Goal: Task Accomplishment & Management: Manage account settings

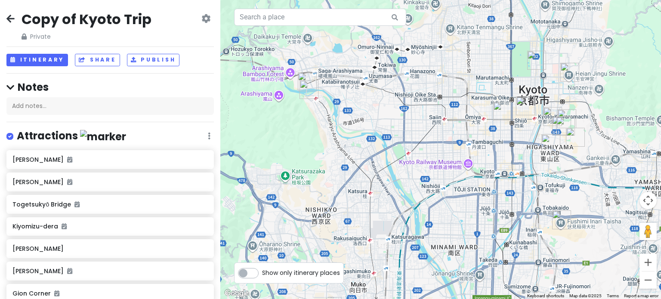
click at [10, 18] on icon at bounding box center [10, 18] width 8 height 7
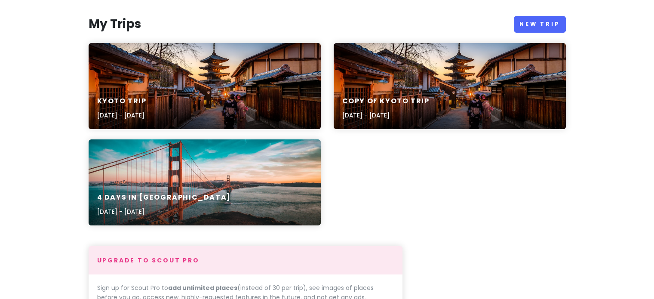
scroll to position [91, 0]
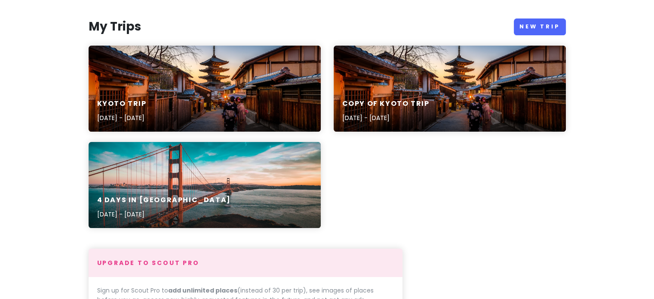
click at [275, 182] on div "4 Days in [GEOGRAPHIC_DATA] [DATE] - [DATE]" at bounding box center [205, 185] width 232 height 86
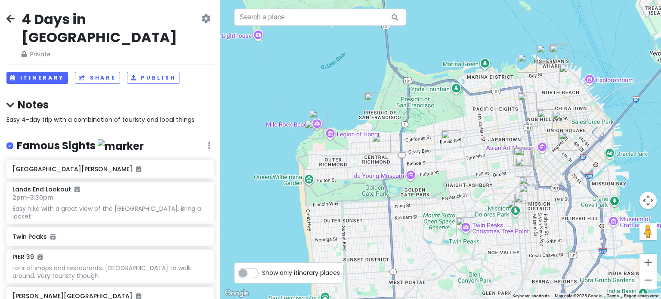
click at [203, 19] on icon at bounding box center [205, 18] width 9 height 7
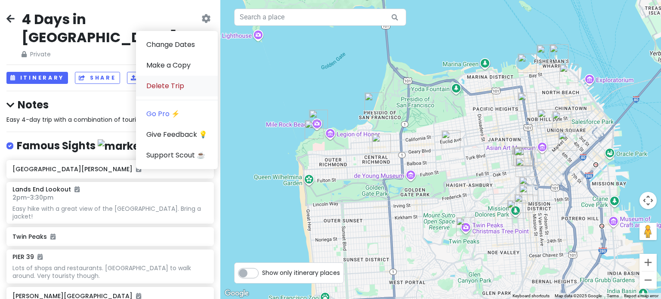
click at [164, 87] on link "Delete Trip" at bounding box center [177, 86] width 82 height 21
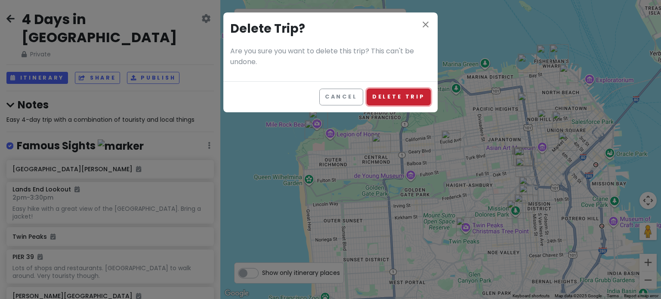
click at [394, 101] on button "Delete Trip" at bounding box center [398, 97] width 64 height 17
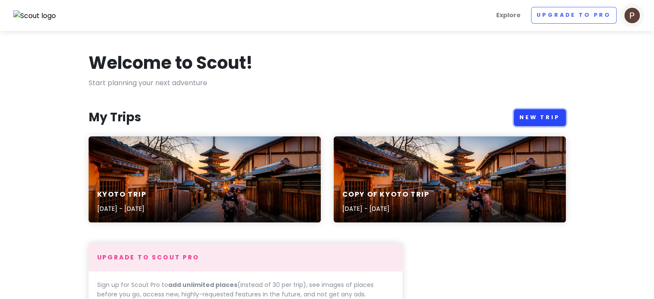
click at [550, 114] on link "New Trip" at bounding box center [540, 117] width 52 height 17
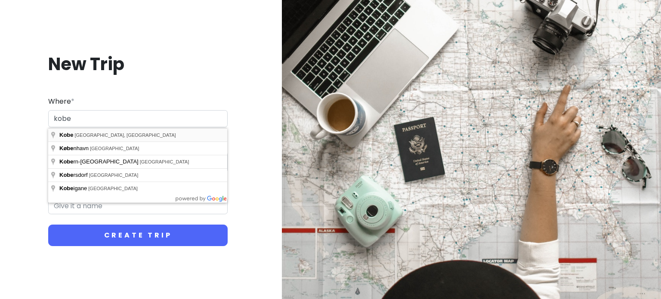
type input "Kobe, [GEOGRAPHIC_DATA], [GEOGRAPHIC_DATA]"
type input "Kobe Trip"
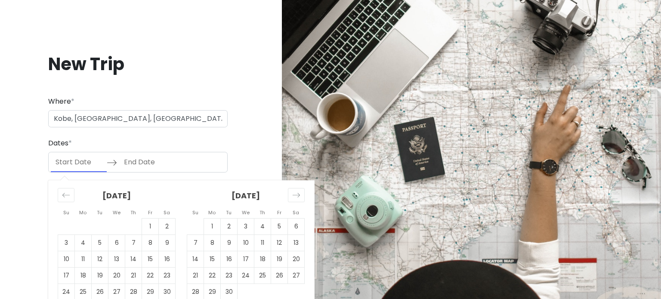
click at [87, 158] on input "Start Date" at bounding box center [79, 162] width 56 height 20
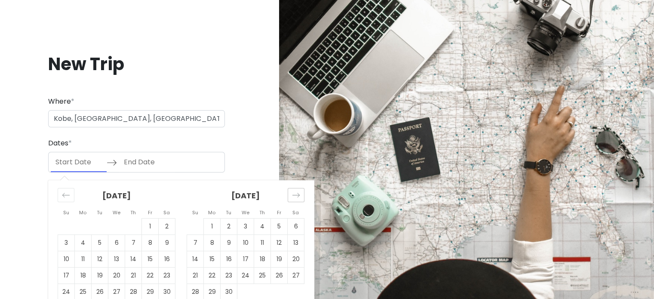
click at [299, 192] on icon "Move forward to switch to the next month." at bounding box center [296, 195] width 8 height 8
click at [299, 194] on icon "Move forward to switch to the next month." at bounding box center [296, 195] width 8 height 8
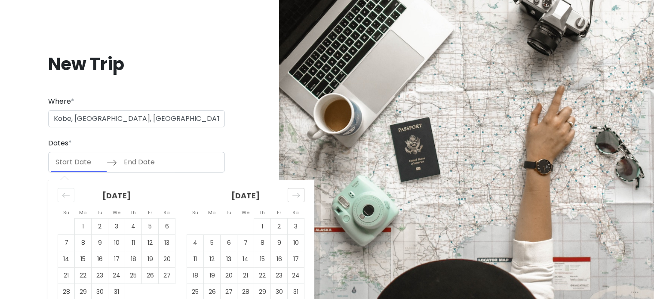
click at [299, 194] on icon "Move forward to switch to the next month." at bounding box center [296, 195] width 8 height 8
click at [262, 242] on td "12" at bounding box center [262, 243] width 17 height 16
type input "[DATE]"
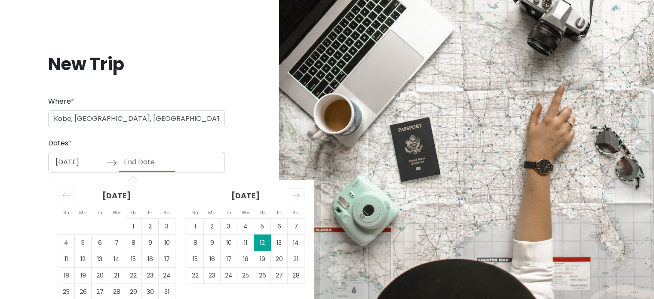
click at [260, 240] on td "12" at bounding box center [262, 243] width 17 height 16
type input "[DATE]"
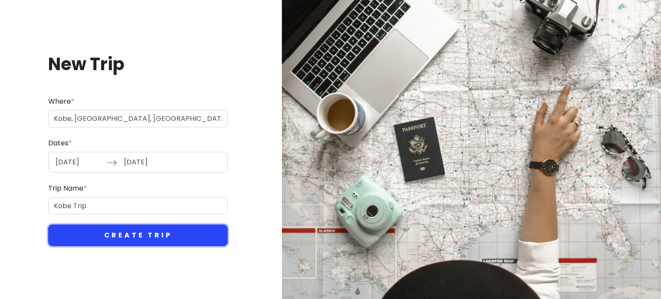
click at [130, 229] on button "Create Trip" at bounding box center [137, 236] width 179 height 22
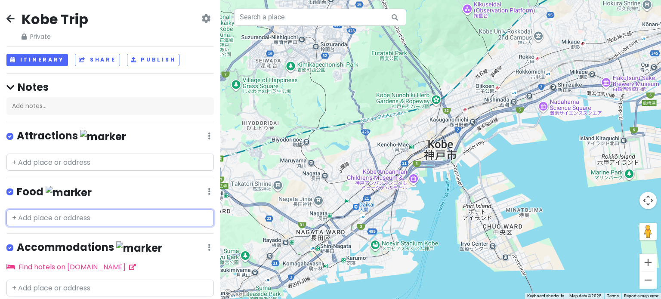
click at [43, 217] on input "text" at bounding box center [109, 217] width 207 height 17
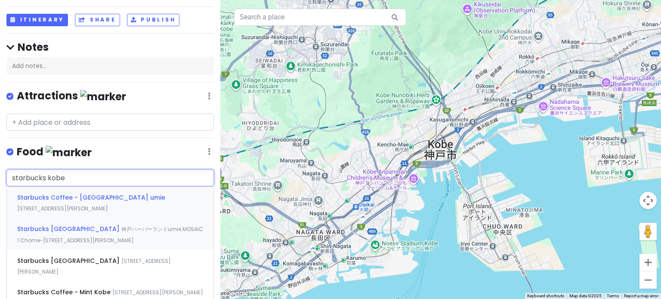
scroll to position [43, 0]
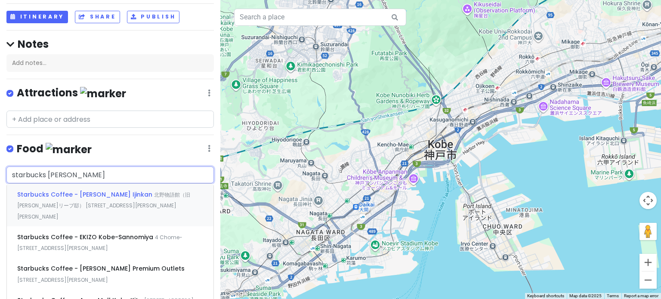
type input "starbucks [PERSON_NAME]"
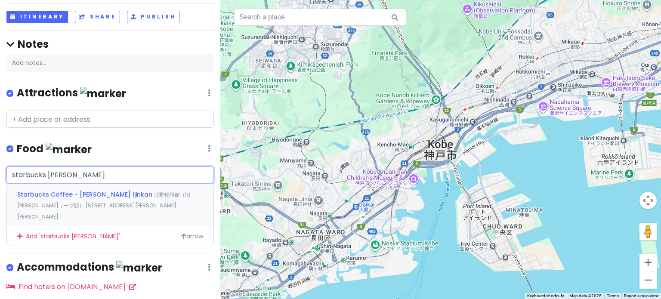
click at [87, 201] on span "北野物語館（旧[PERSON_NAME]リーブ邸） [STREET_ADDRESS][PERSON_NAME][PERSON_NAME]" at bounding box center [103, 205] width 173 height 29
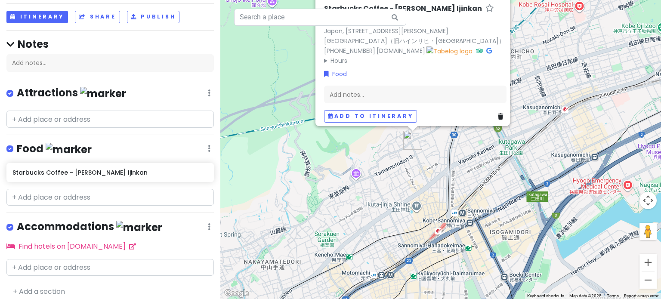
click at [413, 133] on img "Starbucks Coffee - Kobe Kitano Ijinkan" at bounding box center [412, 140] width 19 height 19
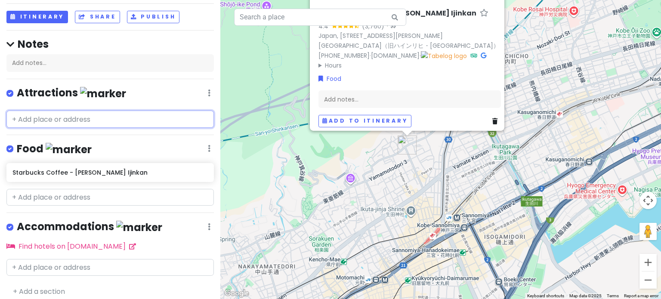
click at [54, 121] on input "text" at bounding box center [109, 119] width 207 height 17
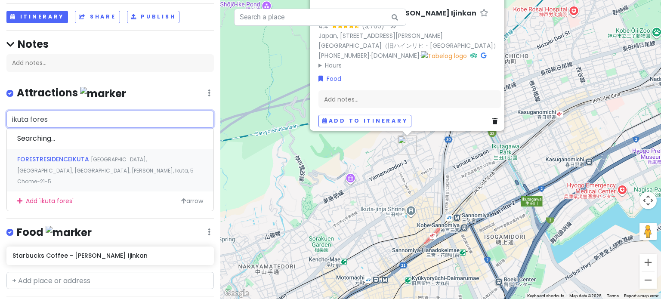
type input "ikuta forest"
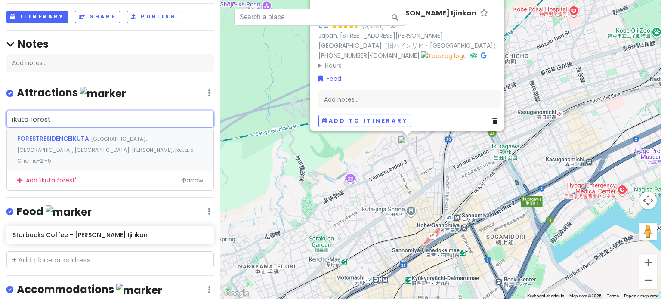
click at [114, 141] on span "[GEOGRAPHIC_DATA], [GEOGRAPHIC_DATA], [GEOGRAPHIC_DATA], [PERSON_NAME], Ikuta, …" at bounding box center [105, 149] width 176 height 29
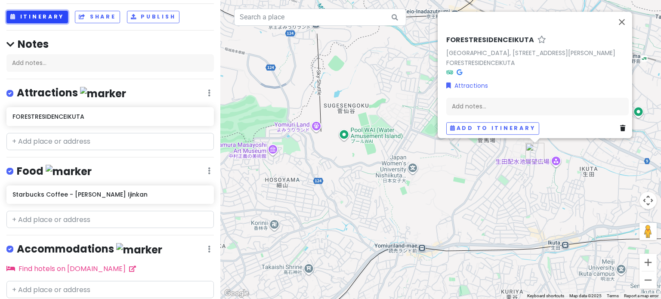
click at [34, 17] on button "Itinerary" at bounding box center [37, 17] width 62 height 12
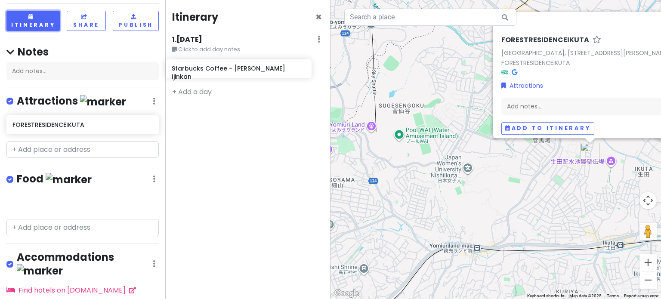
drag, startPoint x: 60, startPoint y: 204, endPoint x: 219, endPoint y: 72, distance: 206.8
click at [219, 72] on div "Kobe Trip Private Change Dates Make a Copy Delete Trip Go Pro ⚡️ Give Feedback …" at bounding box center [330, 149] width 661 height 299
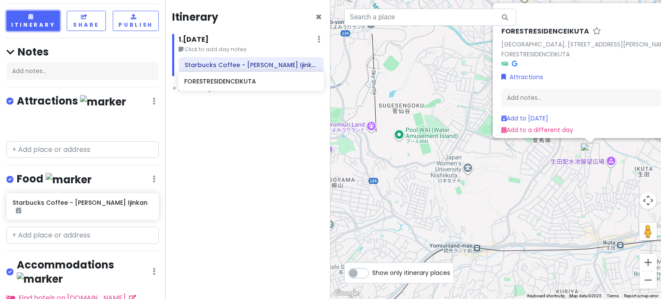
drag, startPoint x: 59, startPoint y: 131, endPoint x: 224, endPoint y: 89, distance: 169.7
click at [226, 87] on div "Kobe Trip Private Change Dates Make a Copy Delete Trip Go Pro ⚡️ Give Feedback …" at bounding box center [330, 149] width 661 height 299
drag, startPoint x: 67, startPoint y: 127, endPoint x: 234, endPoint y: 89, distance: 170.8
click at [234, 89] on div "Kobe Trip Private Change Dates Make a Copy Delete Trip Go Pro ⚡️ Give Feedback …" at bounding box center [330, 149] width 661 height 299
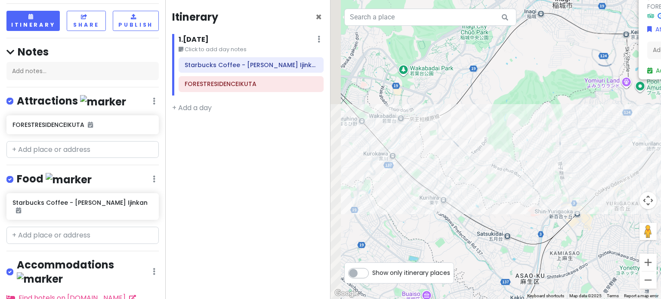
drag, startPoint x: 478, startPoint y: 210, endPoint x: 570, endPoint y: 186, distance: 95.2
click at [659, 145] on div "FORESTRESIDENCEIKUTA Japan, [STREET_ADDRESS][PERSON_NAME] FORESTRESIDENCEIKUTA …" at bounding box center [495, 149] width 330 height 299
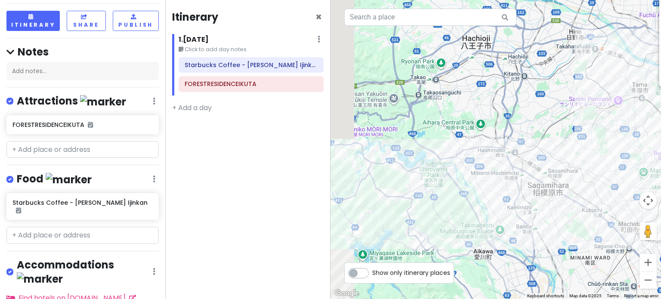
drag, startPoint x: 434, startPoint y: 225, endPoint x: 593, endPoint y: 166, distance: 169.7
click at [593, 166] on div "FORESTRESIDENCEIKUTA Japan, [STREET_ADDRESS][PERSON_NAME] FORESTRESIDENCEIKUTA …" at bounding box center [495, 149] width 330 height 299
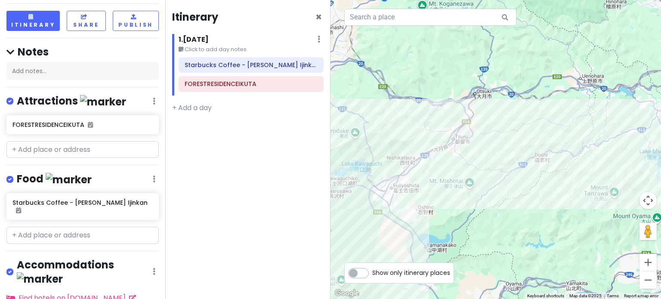
drag, startPoint x: 401, startPoint y: 217, endPoint x: 627, endPoint y: 149, distance: 236.4
click at [631, 147] on div "FORESTRESIDENCEIKUTA Japan, [STREET_ADDRESS][PERSON_NAME] FORESTRESIDENCEIKUTA …" at bounding box center [495, 149] width 330 height 299
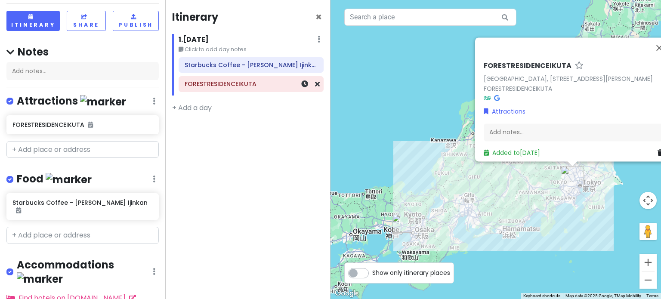
click at [222, 86] on h6 "FORESTRESIDENCEIKUTA" at bounding box center [251, 84] width 133 height 8
click at [319, 86] on icon at bounding box center [317, 83] width 5 height 7
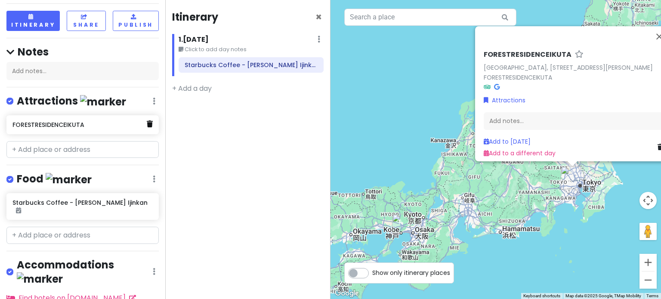
click at [147, 126] on icon at bounding box center [150, 123] width 6 height 7
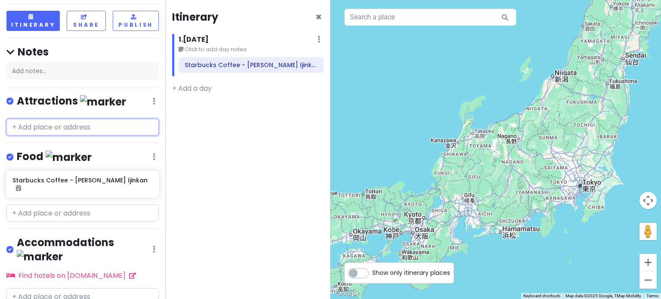
click at [67, 129] on input "text" at bounding box center [82, 127] width 152 height 17
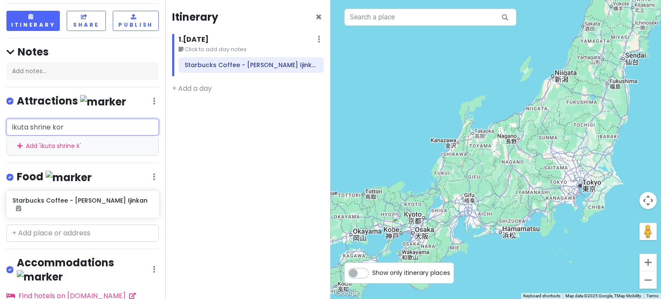
type input "ikuta shrine kore"
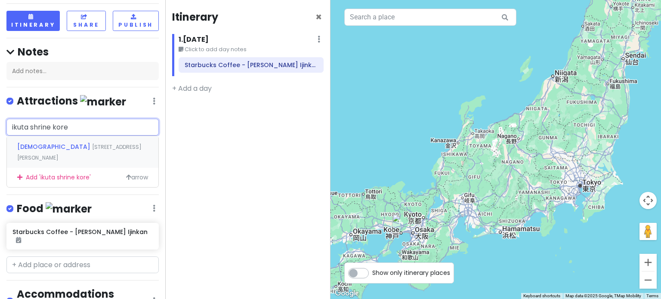
click at [58, 147] on span "[STREET_ADDRESS][PERSON_NAME]" at bounding box center [79, 152] width 124 height 18
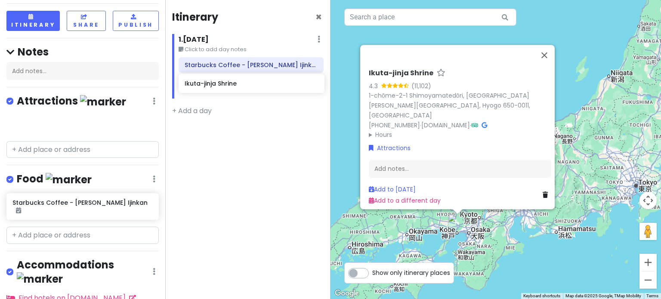
drag, startPoint x: 76, startPoint y: 125, endPoint x: 248, endPoint y: 85, distance: 176.7
click at [248, 85] on div "Kobe Trip Private Change Dates Make a Copy Delete Trip Go Pro ⚡️ Give Feedback …" at bounding box center [330, 149] width 661 height 299
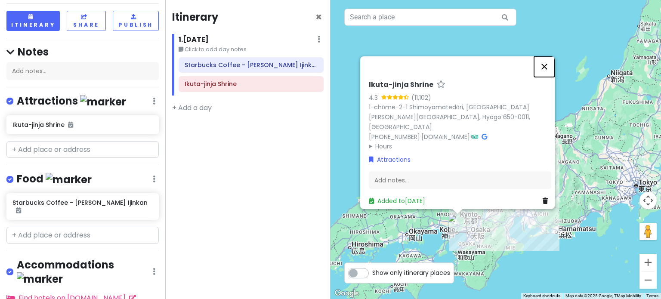
click at [547, 69] on button "Close" at bounding box center [544, 66] width 21 height 21
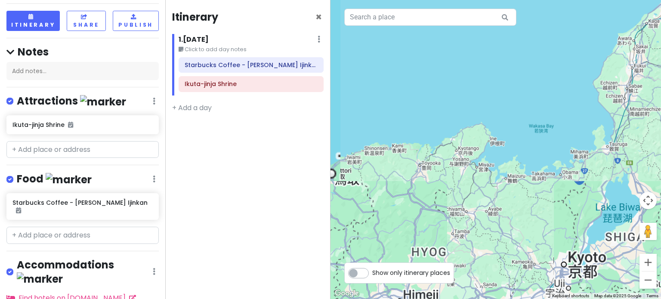
drag, startPoint x: 477, startPoint y: 145, endPoint x: 511, endPoint y: 38, distance: 113.0
click at [507, 65] on div at bounding box center [495, 149] width 330 height 299
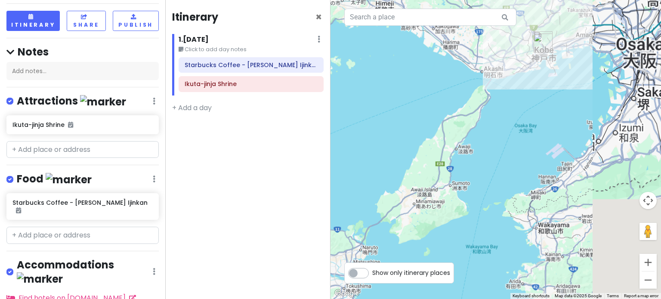
drag, startPoint x: 473, startPoint y: 132, endPoint x: 400, endPoint y: 157, distance: 77.7
click at [400, 157] on div at bounding box center [495, 149] width 330 height 299
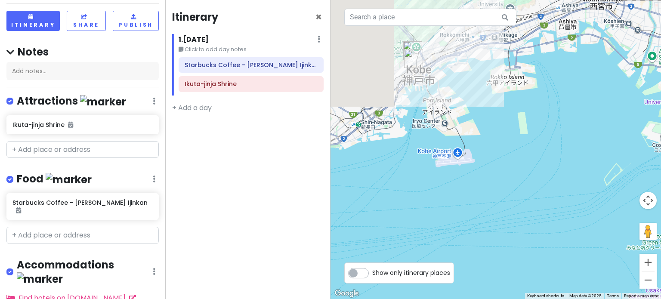
drag, startPoint x: 412, startPoint y: 75, endPoint x: 468, endPoint y: 184, distance: 122.6
click at [454, 199] on div at bounding box center [495, 149] width 330 height 299
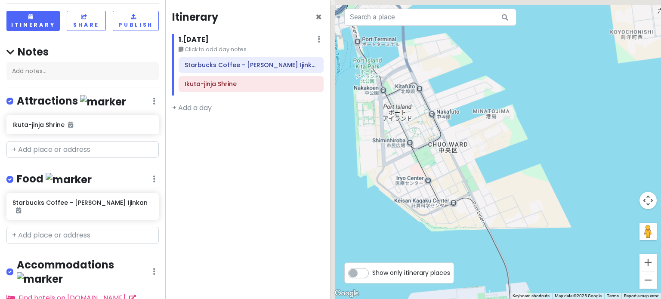
drag, startPoint x: 440, startPoint y: 115, endPoint x: 532, endPoint y: 194, distance: 121.4
click at [543, 213] on div at bounding box center [495, 149] width 330 height 299
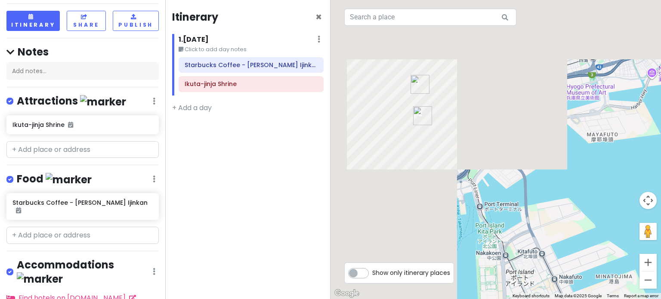
drag, startPoint x: 527, startPoint y: 86, endPoint x: 578, endPoint y: 203, distance: 127.9
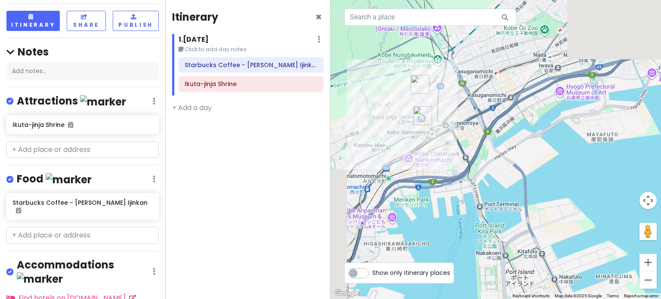
click at [581, 203] on div at bounding box center [495, 149] width 330 height 299
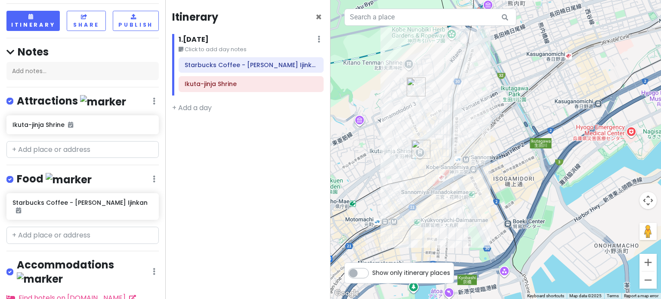
drag, startPoint x: 391, startPoint y: 92, endPoint x: 471, endPoint y: 166, distance: 108.1
click at [471, 166] on div at bounding box center [495, 149] width 330 height 299
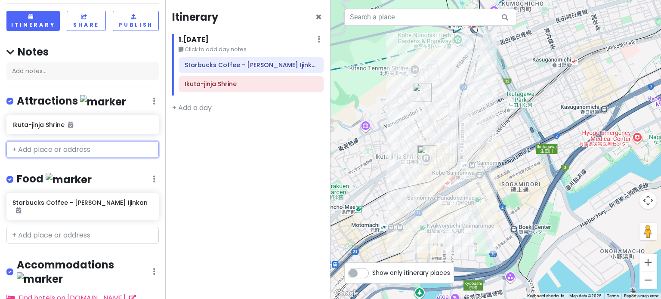
click at [74, 146] on input "text" at bounding box center [82, 149] width 152 height 17
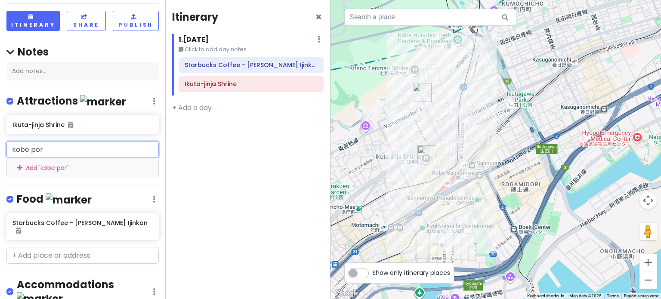
type input "kobe port"
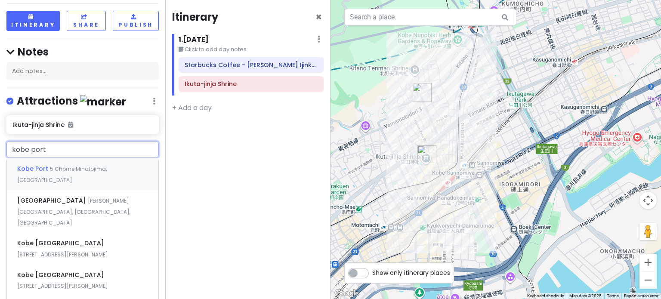
click at [70, 166] on span "5 Chome Minatojima, [GEOGRAPHIC_DATA]" at bounding box center [61, 174] width 89 height 18
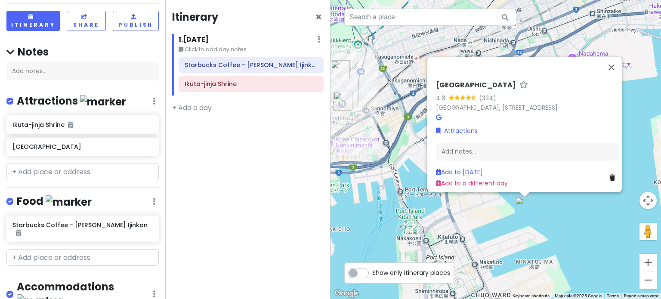
drag, startPoint x: 349, startPoint y: 193, endPoint x: 421, endPoint y: 188, distance: 72.1
click at [421, 188] on div "[GEOGRAPHIC_DATA] 4.6 (334) [GEOGRAPHIC_DATA], 5 Chome Minatojima, 650-0045, [G…" at bounding box center [495, 149] width 330 height 299
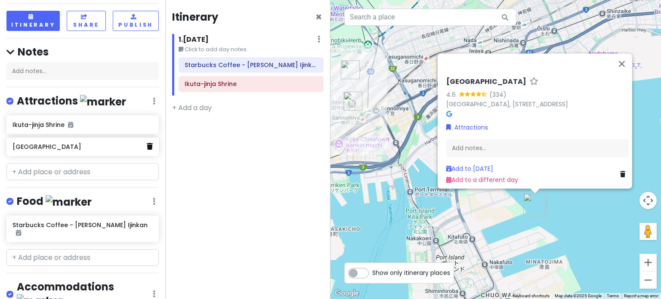
click at [147, 151] on link at bounding box center [150, 146] width 6 height 11
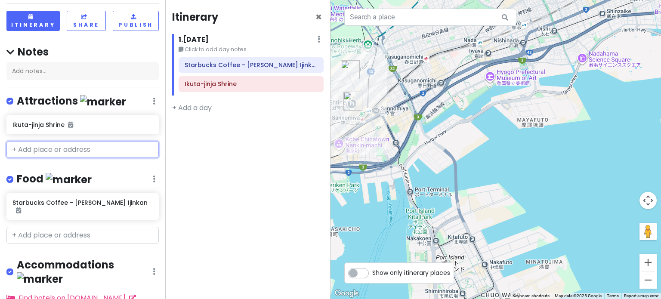
click at [65, 155] on input "text" at bounding box center [82, 149] width 152 height 17
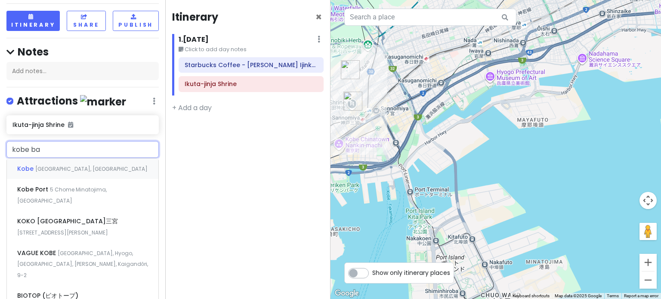
type input "kobe bay"
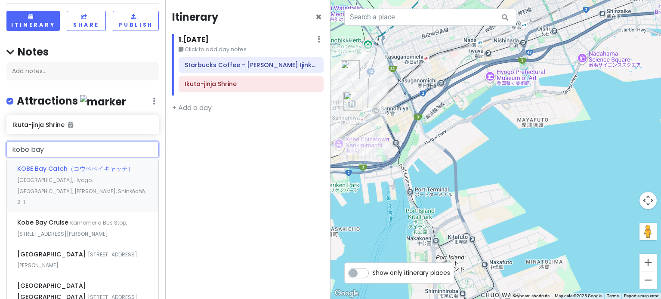
click at [59, 165] on span "KOBE Bay Catch（コウベベイキャッチ）" at bounding box center [75, 168] width 117 height 9
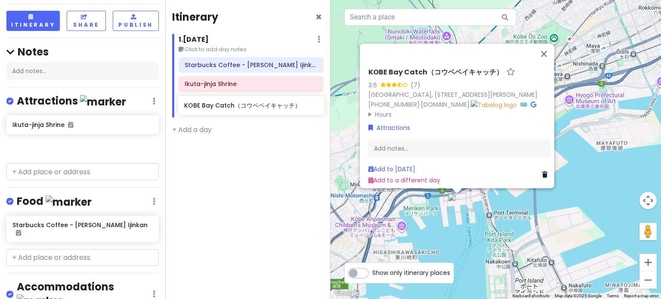
drag, startPoint x: 68, startPoint y: 148, endPoint x: 246, endPoint y: 109, distance: 181.9
click at [240, 107] on div "Kobe Trip Private Change Dates Make a Copy Delete Trip Go Pro ⚡️ Give Feedback …" at bounding box center [330, 149] width 661 height 299
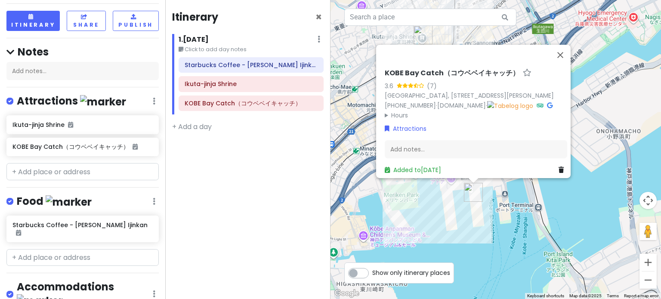
drag, startPoint x: 456, startPoint y: 203, endPoint x: 510, endPoint y: 206, distance: 53.9
click at [510, 206] on div "KOBE Bay Catch（コウベベイキャッチ） 3.6 (7) [GEOGRAPHIC_DATA], [STREET_ADDRESS][PERSON_NA…" at bounding box center [495, 149] width 330 height 299
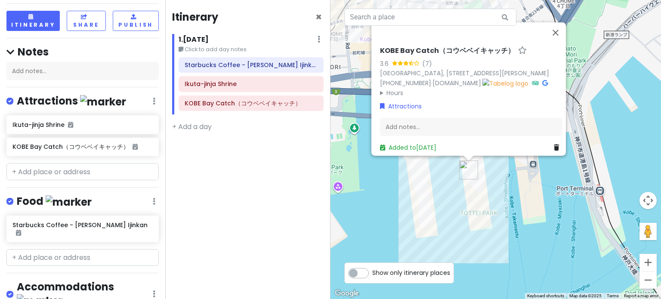
drag, startPoint x: 443, startPoint y: 194, endPoint x: 429, endPoint y: 209, distance: 20.1
click at [429, 209] on div "KOBE Bay Catch（コウベベイキャッチ） 3.6 (7) [GEOGRAPHIC_DATA], [STREET_ADDRESS][PERSON_NA…" at bounding box center [495, 149] width 330 height 299
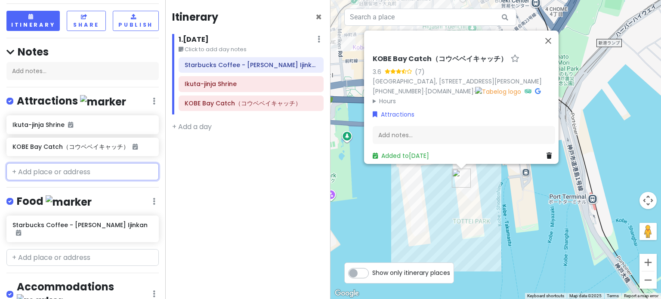
click at [67, 171] on input "text" at bounding box center [82, 171] width 152 height 17
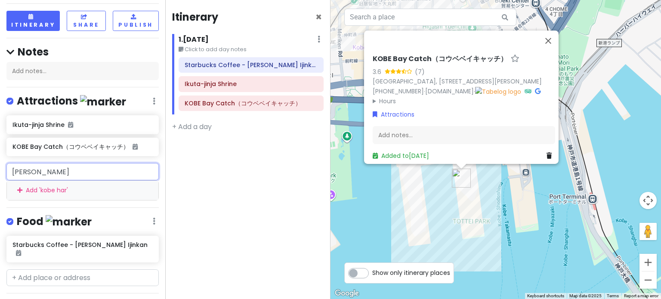
type input "[PERSON_NAME]"
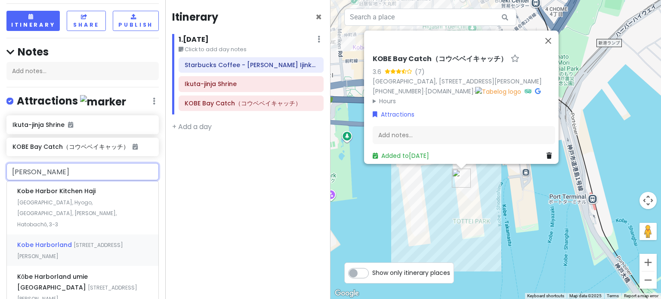
click at [76, 228] on span "[STREET_ADDRESS][PERSON_NAME]" at bounding box center [66, 213] width 99 height 29
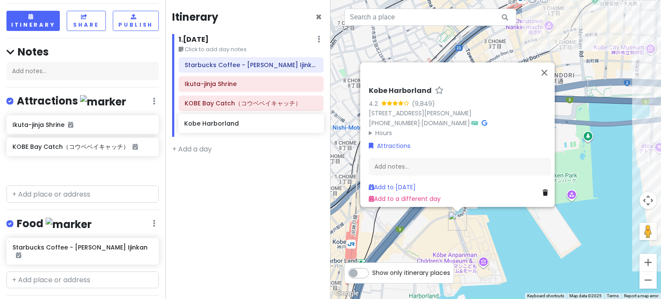
drag, startPoint x: 92, startPoint y: 170, endPoint x: 253, endPoint y: 123, distance: 168.4
click at [253, 123] on div "Kobe Trip Private Change Dates Make a Copy Delete Trip Go Pro ⚡️ Give Feedback …" at bounding box center [330, 149] width 661 height 299
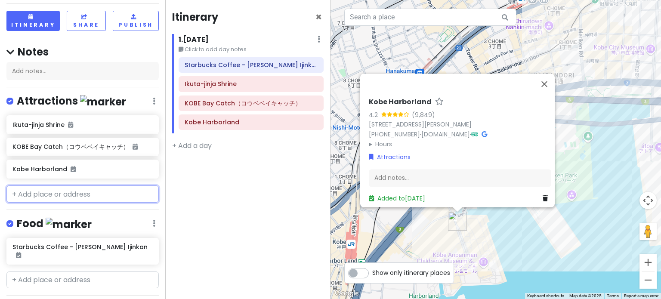
click at [46, 194] on input "text" at bounding box center [82, 193] width 152 height 17
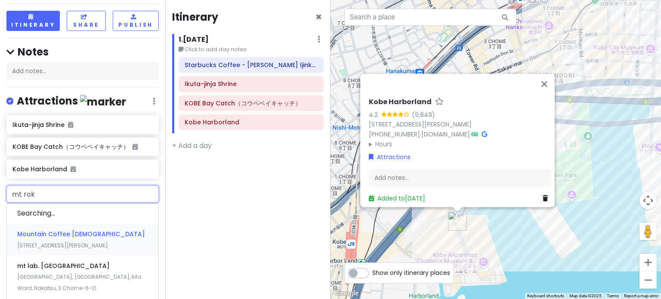
type input "mt rokk"
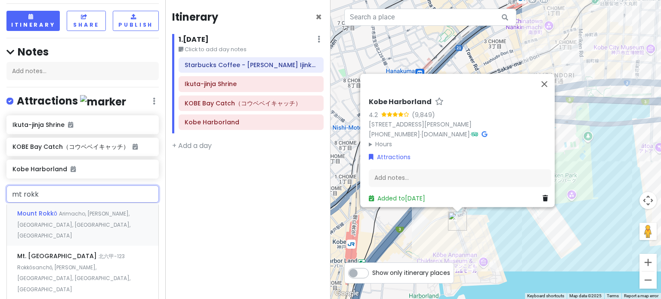
click at [76, 220] on div "Mount [PERSON_NAME], [PERSON_NAME], [GEOGRAPHIC_DATA], [GEOGRAPHIC_DATA], [GEOG…" at bounding box center [82, 224] width 151 height 43
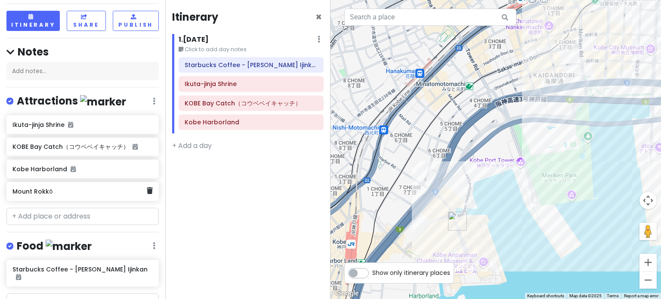
click at [59, 191] on h6 "Mount Rokkō" at bounding box center [79, 192] width 134 height 8
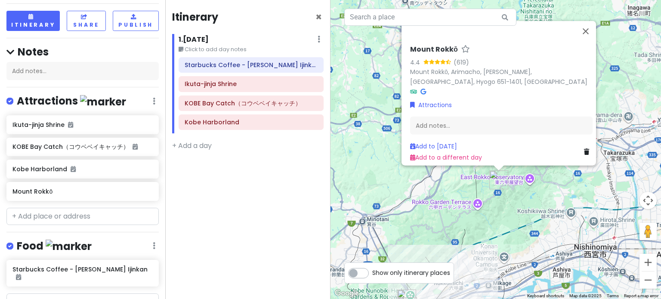
drag, startPoint x: 457, startPoint y: 226, endPoint x: 461, endPoint y: 196, distance: 29.9
click at [460, 197] on div "Mount Rokkō 4.4 (619) [GEOGRAPHIC_DATA], [GEOGRAPHIC_DATA], [PERSON_NAME], [GEO…" at bounding box center [495, 149] width 330 height 299
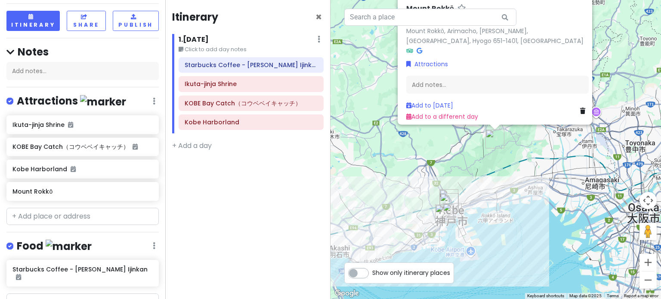
drag, startPoint x: 459, startPoint y: 216, endPoint x: 472, endPoint y: 179, distance: 39.6
click at [472, 179] on div "Mount Rokkō 4.4 (619) [GEOGRAPHIC_DATA], [GEOGRAPHIC_DATA], [PERSON_NAME], [GEO…" at bounding box center [495, 149] width 330 height 299
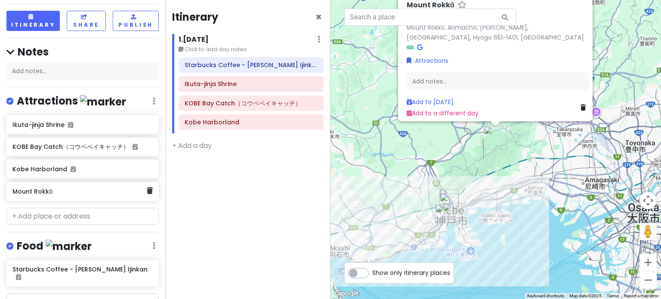
drag, startPoint x: 113, startPoint y: 188, endPoint x: 132, endPoint y: 189, distance: 18.9
click at [114, 188] on h6 "Mount Rokkō" at bounding box center [79, 192] width 134 height 8
click at [147, 192] on icon at bounding box center [150, 190] width 6 height 7
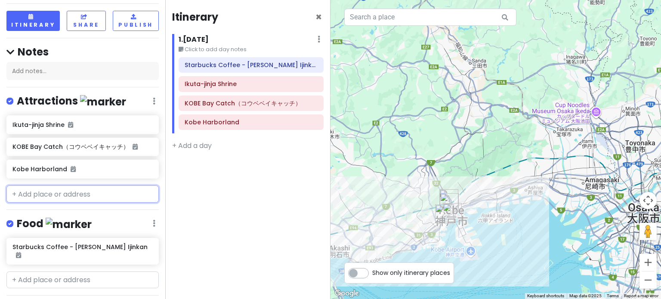
click at [43, 198] on input "text" at bounding box center [82, 193] width 152 height 17
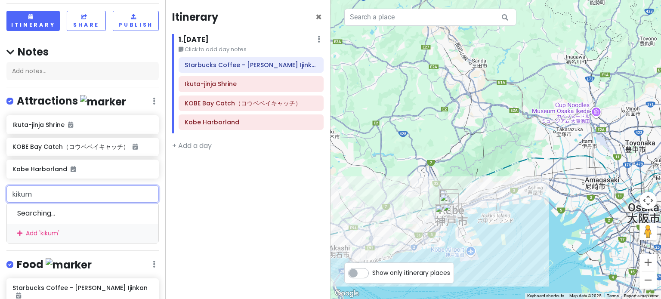
type input "kikuma"
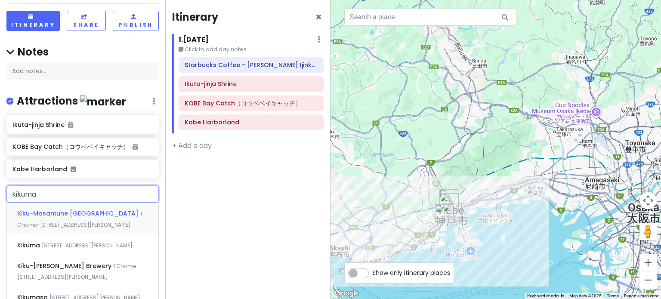
click at [43, 211] on span "Kiku-Masamune [GEOGRAPHIC_DATA]" at bounding box center [78, 213] width 123 height 9
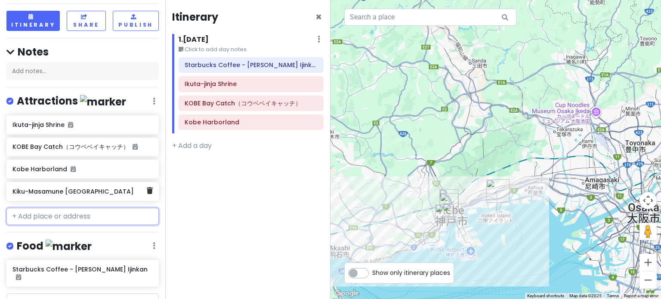
click at [68, 185] on div "Kiku-Masamune [GEOGRAPHIC_DATA]" at bounding box center [79, 191] width 134 height 12
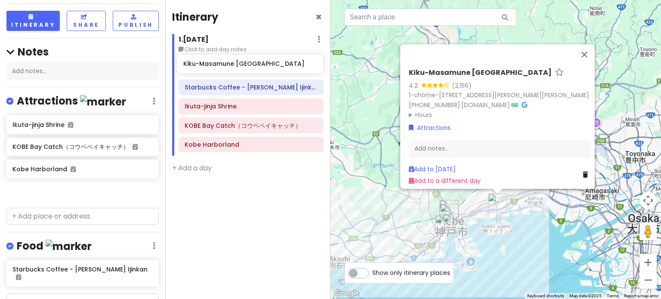
drag, startPoint x: 74, startPoint y: 194, endPoint x: 245, endPoint y: 68, distance: 212.5
click at [245, 68] on div "Kobe Trip Private Change Dates Make a Copy Delete Trip Go Pro ⚡️ Give Feedback …" at bounding box center [330, 149] width 661 height 299
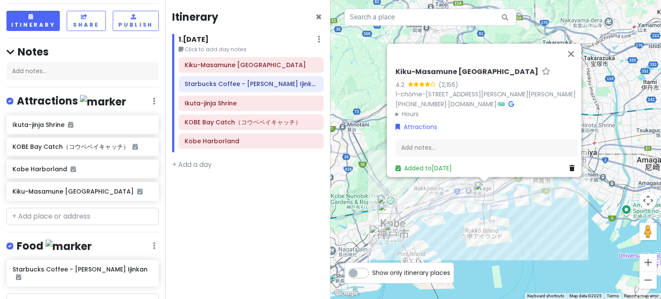
drag, startPoint x: 472, startPoint y: 239, endPoint x: 421, endPoint y: 228, distance: 52.7
click at [421, 228] on div "Kiku-Masamune [GEOGRAPHIC_DATA] 4.2 (2,156) 1-chōme-9-1 [PERSON_NAME], [GEOGRAP…" at bounding box center [495, 149] width 330 height 299
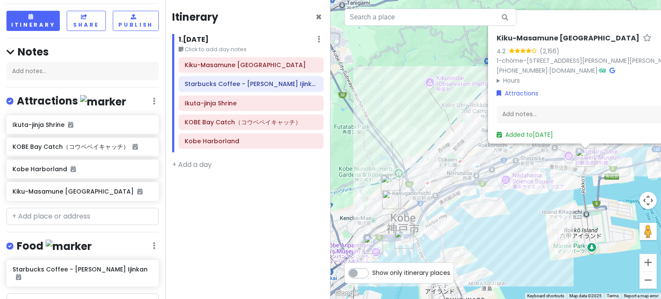
drag, startPoint x: 399, startPoint y: 215, endPoint x: 480, endPoint y: 216, distance: 80.9
click at [480, 216] on div "Kiku-Masamune [GEOGRAPHIC_DATA] 4.2 (2,156) 1-chōme-9-1 [PERSON_NAME], [GEOGRAP…" at bounding box center [495, 149] width 330 height 299
click at [96, 150] on div "KOBE Bay Catch（コウベベイキャッチ）" at bounding box center [79, 147] width 134 height 12
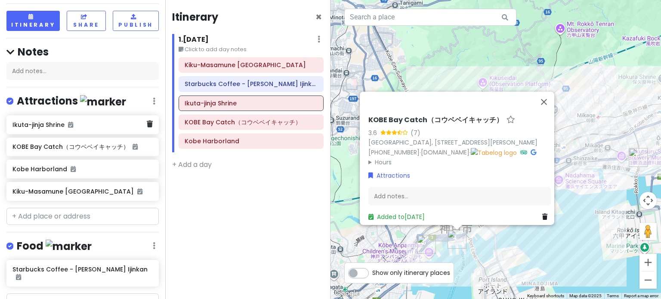
click at [95, 125] on h6 "Ikuta-jinja Shrine" at bounding box center [79, 125] width 134 height 8
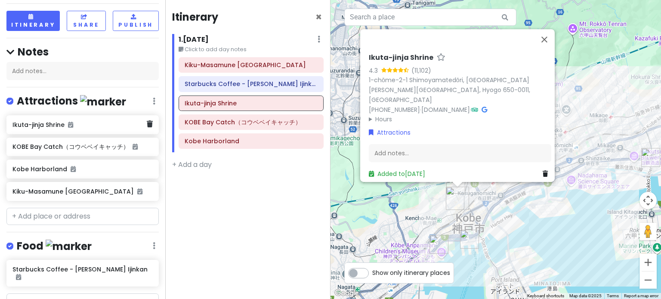
click at [98, 126] on h6 "Ikuta-jinja Shrine" at bounding box center [79, 125] width 134 height 8
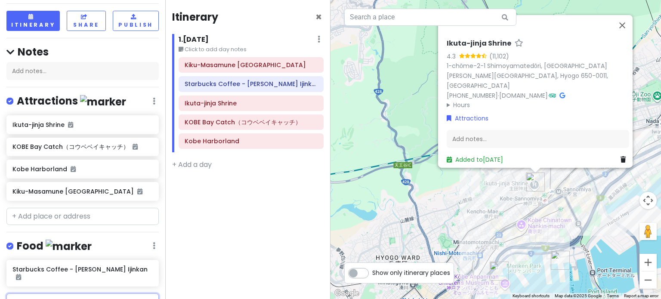
click at [40, 293] on input "text" at bounding box center [82, 301] width 152 height 17
type input "steakland kobe"
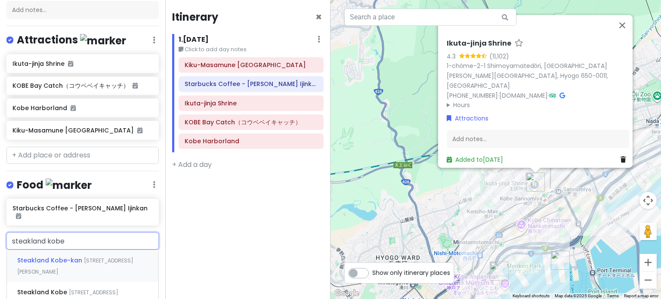
scroll to position [129, 0]
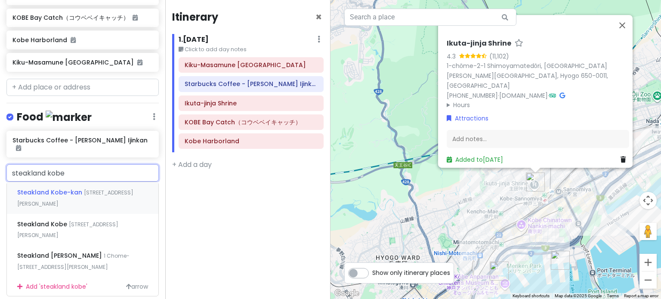
click at [98, 192] on span "[STREET_ADDRESS][PERSON_NAME]" at bounding box center [75, 198] width 116 height 18
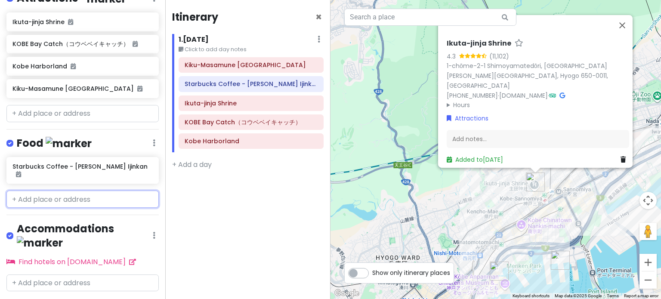
scroll to position [168, 0]
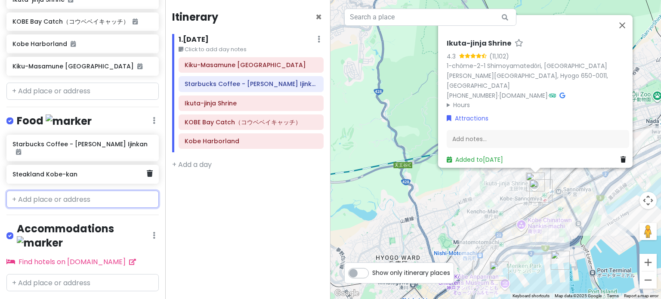
click at [82, 170] on h6 "Steakland Kobe-kan" at bounding box center [79, 174] width 134 height 8
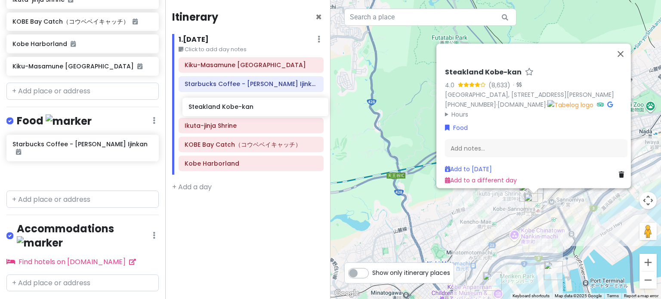
drag, startPoint x: 69, startPoint y: 167, endPoint x: 245, endPoint y: 110, distance: 185.1
click at [245, 110] on div "Kobe Trip Private Change Dates Make a Copy Delete Trip Go Pro ⚡️ Give Feedback …" at bounding box center [330, 149] width 661 height 299
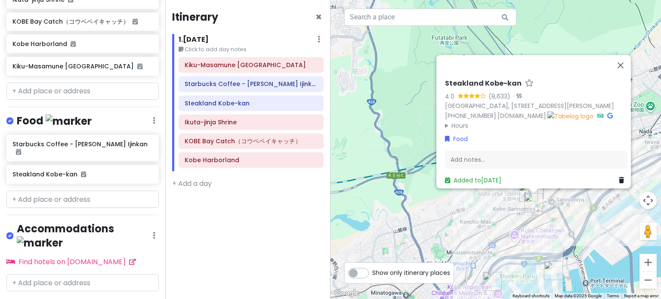
click at [427, 219] on div "Steakland Kobe-kan 4.0 (8,633) · [GEOGRAPHIC_DATA], [STREET_ADDRESS][PERSON_NAM…" at bounding box center [495, 149] width 330 height 299
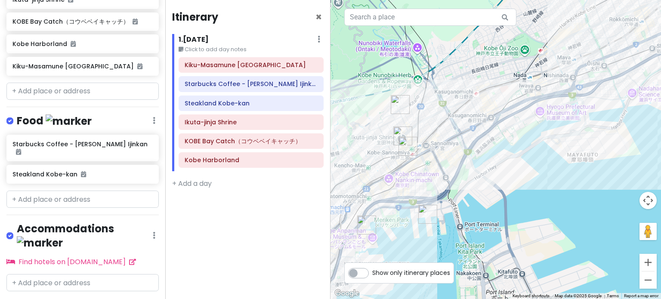
drag, startPoint x: 440, startPoint y: 225, endPoint x: 311, endPoint y: 172, distance: 139.1
click at [311, 172] on div "Kobe Trip Private Change Dates Make a Copy Delete Trip Go Pro ⚡️ Give Feedback …" at bounding box center [330, 149] width 661 height 299
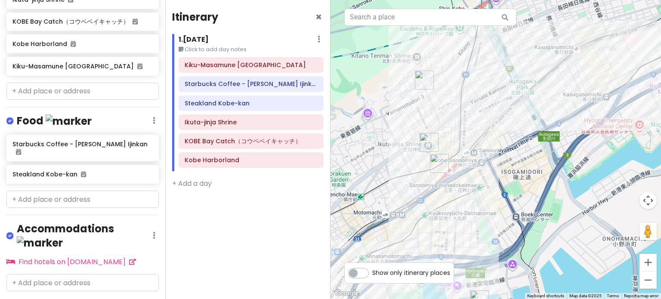
drag, startPoint x: 386, startPoint y: 82, endPoint x: 440, endPoint y: 114, distance: 62.7
click at [440, 114] on div at bounding box center [495, 149] width 330 height 299
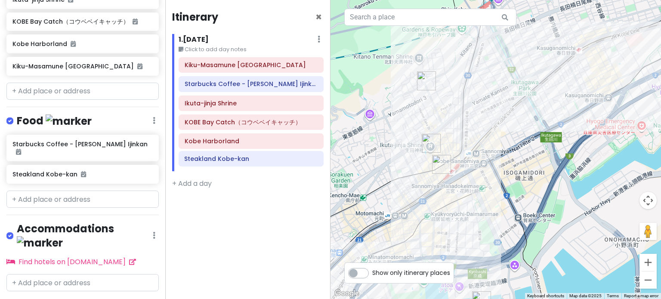
drag, startPoint x: 230, startPoint y: 105, endPoint x: 230, endPoint y: 161, distance: 56.4
click at [230, 161] on div "Kiku-Masamune [GEOGRAPHIC_DATA] Starbucks Coffee - [PERSON_NAME] [GEOGRAPHIC_DA…" at bounding box center [251, 114] width 158 height 114
click at [318, 163] on link at bounding box center [317, 160] width 5 height 10
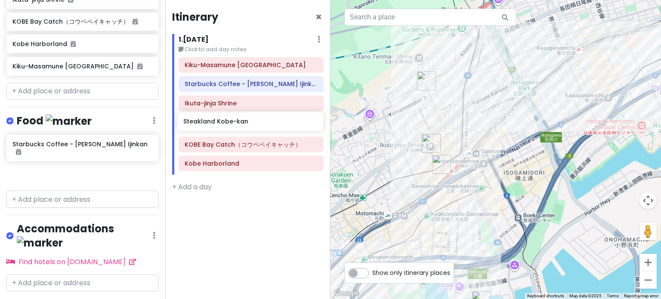
drag, startPoint x: 74, startPoint y: 167, endPoint x: 239, endPoint y: 124, distance: 170.7
click at [239, 124] on div "Kobe Trip Private Change Dates Make a Copy Delete Trip Go Pro ⚡️ Give Feedback …" at bounding box center [330, 149] width 661 height 299
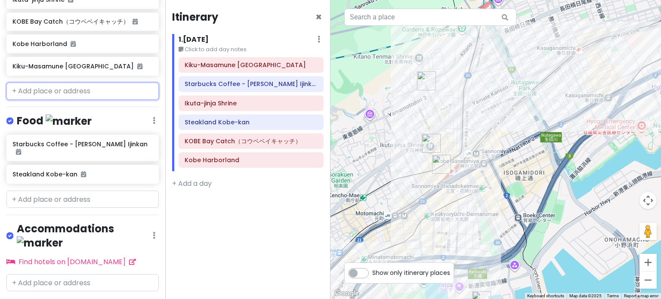
click at [57, 93] on input "text" at bounding box center [82, 91] width 152 height 17
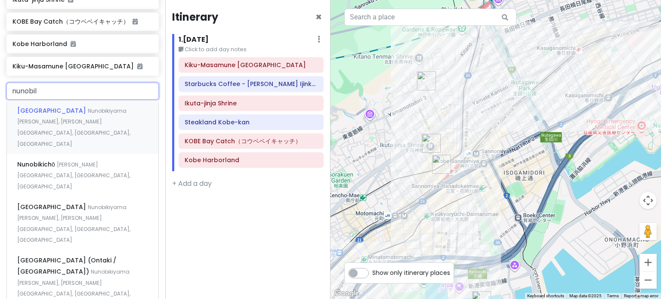
type input "nunobili"
click at [68, 120] on span "Nunobikiyama [PERSON_NAME], [PERSON_NAME][GEOGRAPHIC_DATA], [GEOGRAPHIC_DATA], …" at bounding box center [73, 127] width 113 height 40
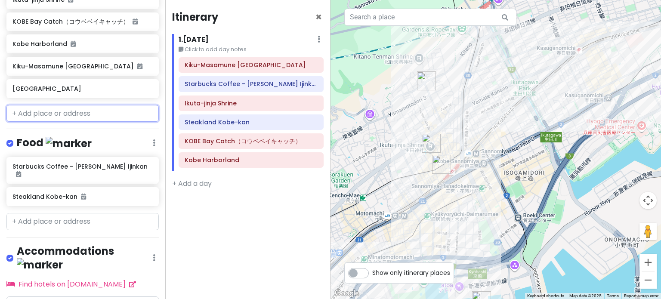
scroll to position [190, 0]
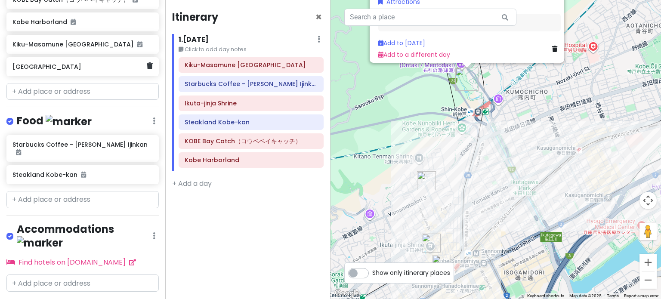
click at [95, 65] on h6 "[GEOGRAPHIC_DATA]" at bounding box center [79, 67] width 134 height 8
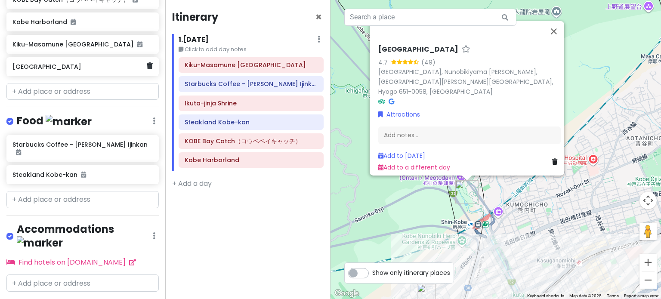
click at [146, 66] on div "[GEOGRAPHIC_DATA]" at bounding box center [82, 66] width 152 height 19
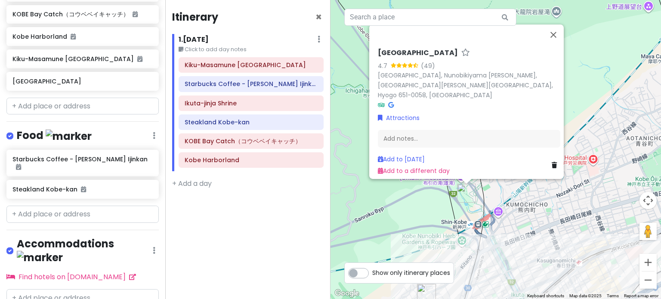
scroll to position [61, 0]
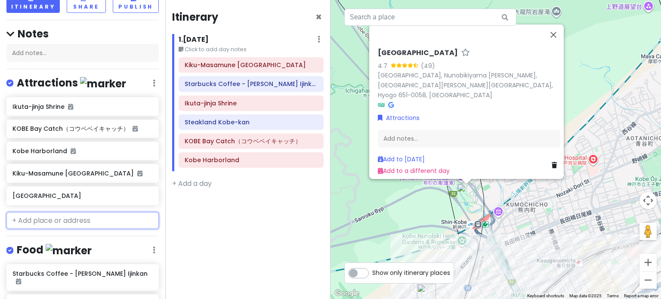
click at [67, 215] on input "text" at bounding box center [82, 220] width 152 height 17
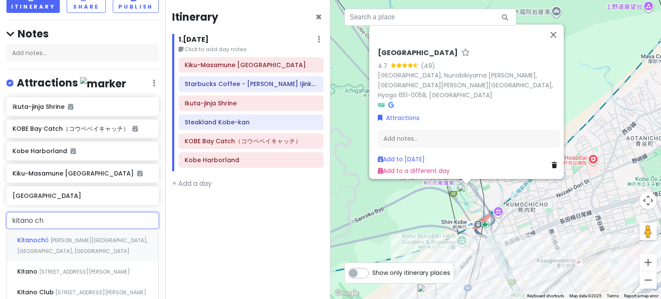
type input "kitano cho"
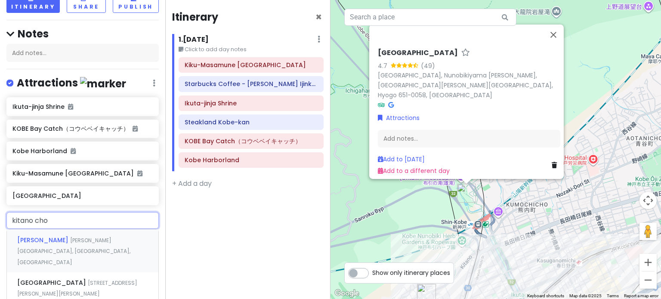
click at [74, 243] on div "[PERSON_NAME] [PERSON_NAME][GEOGRAPHIC_DATA], [GEOGRAPHIC_DATA], [GEOGRAPHIC_DA…" at bounding box center [82, 250] width 151 height 43
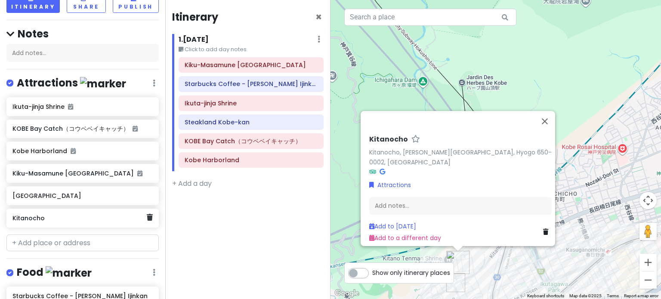
click at [74, 218] on h6 "Kitanocho" at bounding box center [79, 218] width 134 height 8
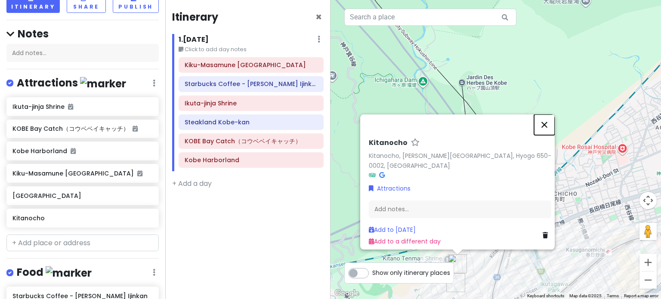
click at [545, 126] on button "Close" at bounding box center [544, 124] width 21 height 21
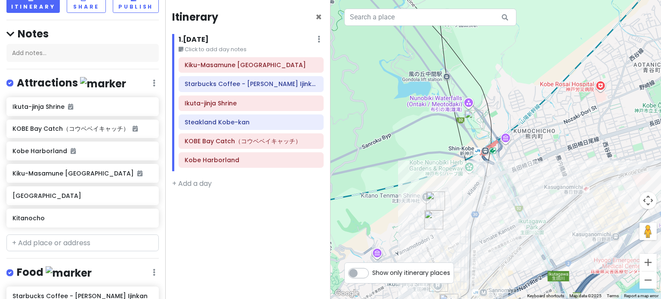
drag, startPoint x: 492, startPoint y: 201, endPoint x: 469, endPoint y: 137, distance: 67.6
click at [469, 137] on div at bounding box center [495, 149] width 330 height 299
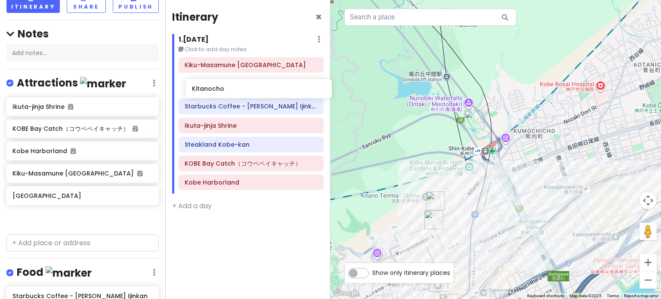
drag, startPoint x: 36, startPoint y: 217, endPoint x: 215, endPoint y: 89, distance: 220.5
click at [215, 89] on div "Kobe Trip Private Change Dates Make a Copy Delete Trip Go Pro ⚡️ Give Feedback …" at bounding box center [330, 149] width 661 height 299
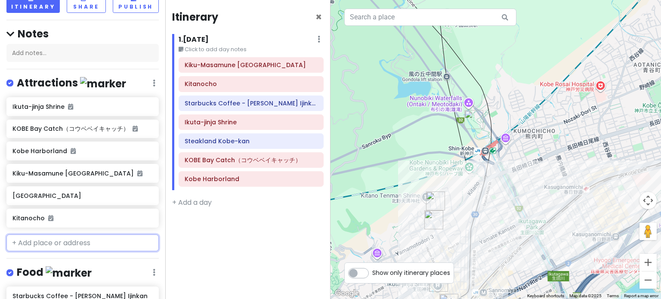
click at [52, 249] on input "text" at bounding box center [82, 242] width 152 height 17
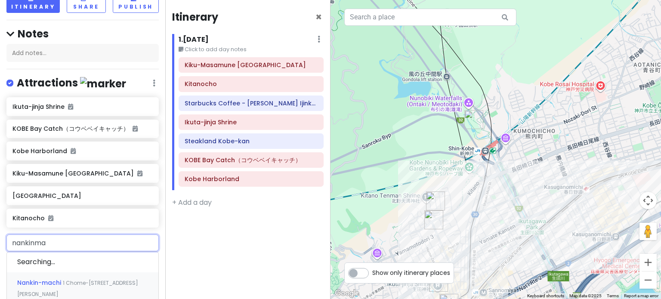
type input "nankinmac"
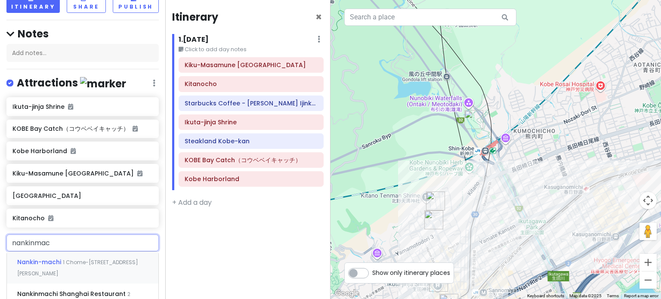
click at [55, 268] on span "1 Chome-[STREET_ADDRESS][PERSON_NAME]" at bounding box center [77, 268] width 121 height 18
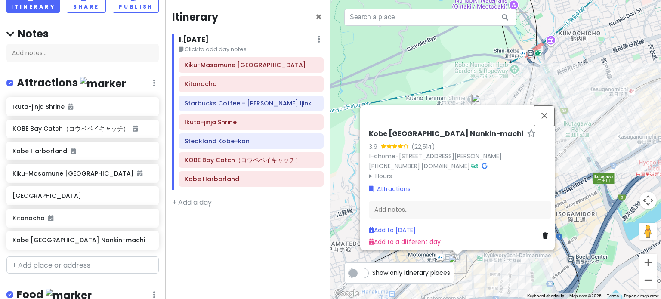
click at [551, 105] on button "Close" at bounding box center [544, 115] width 21 height 21
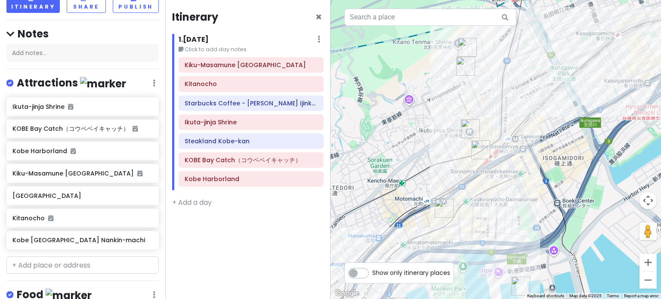
drag, startPoint x: 426, startPoint y: 171, endPoint x: 413, endPoint y: 114, distance: 58.3
click at [413, 114] on div at bounding box center [495, 149] width 330 height 299
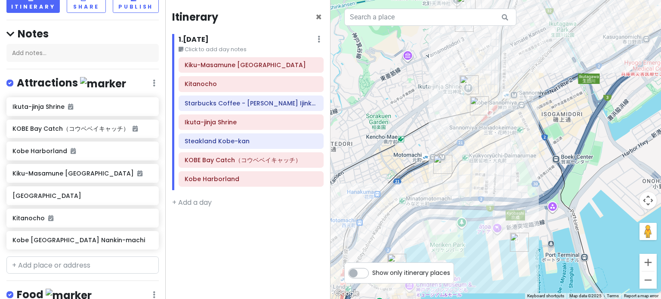
drag, startPoint x: 422, startPoint y: 156, endPoint x: 420, endPoint y: 115, distance: 41.3
click at [420, 115] on div at bounding box center [495, 149] width 330 height 299
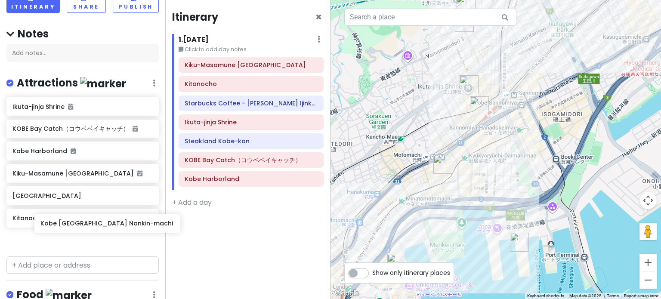
scroll to position [64, 0]
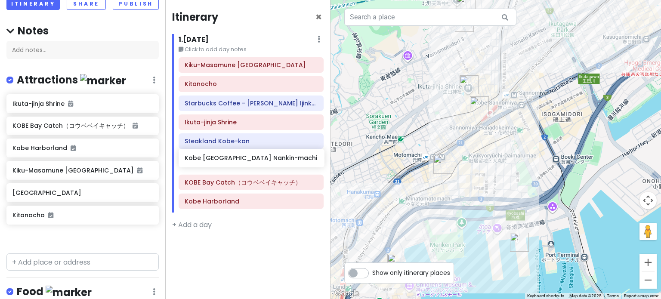
drag, startPoint x: 72, startPoint y: 240, endPoint x: 244, endPoint y: 160, distance: 190.1
click at [244, 160] on div "Kobe Trip Private Change Dates Make a Copy Delete Trip Go Pro ⚡️ Give Feedback …" at bounding box center [330, 149] width 661 height 299
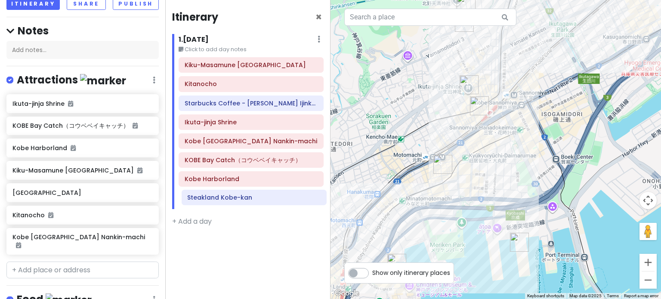
drag, startPoint x: 239, startPoint y: 142, endPoint x: 242, endPoint y: 200, distance: 57.3
click at [242, 200] on div "Kiku-Masamune [GEOGRAPHIC_DATA] [GEOGRAPHIC_DATA] Coffee - [PERSON_NAME] Ijinka…" at bounding box center [251, 133] width 158 height 152
click at [317, 197] on icon at bounding box center [317, 197] width 5 height 7
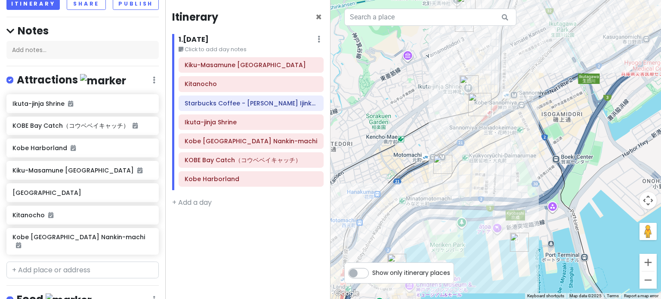
click at [440, 163] on img "Kobe Chinatown Nankin-machi" at bounding box center [442, 164] width 19 height 19
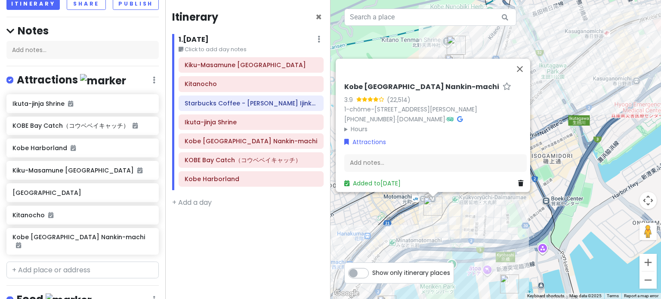
drag, startPoint x: 414, startPoint y: 192, endPoint x: 388, endPoint y: 211, distance: 32.3
click at [387, 212] on div "Kobe Chinatown Nankin-machi 3.9 (22,514) 1-chōme-3-18 Sakaemachidōri, [GEOGRAPH…" at bounding box center [495, 149] width 330 height 299
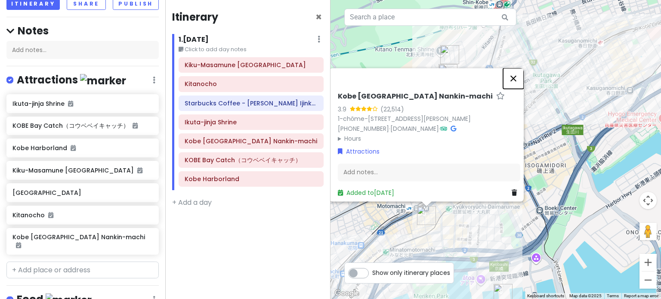
click at [518, 68] on button "Close" at bounding box center [513, 78] width 21 height 21
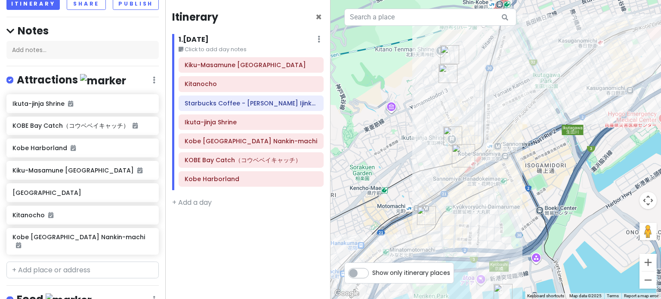
click at [452, 57] on img "Kitanocho" at bounding box center [449, 54] width 19 height 19
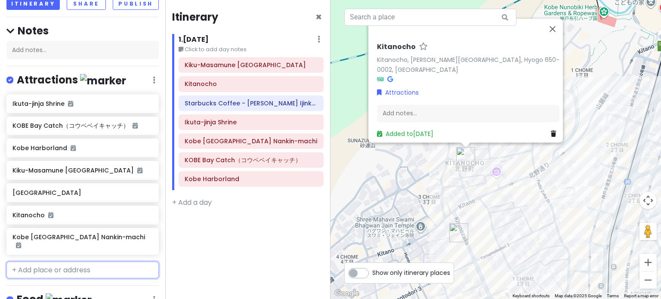
click at [63, 262] on input "text" at bounding box center [82, 270] width 152 height 17
type input "nada"
drag, startPoint x: 52, startPoint y: 278, endPoint x: 83, endPoint y: 272, distance: 31.6
click at [53, 286] on span "Kobe, [GEOGRAPHIC_DATA], [GEOGRAPHIC_DATA]" at bounding box center [62, 295] width 90 height 18
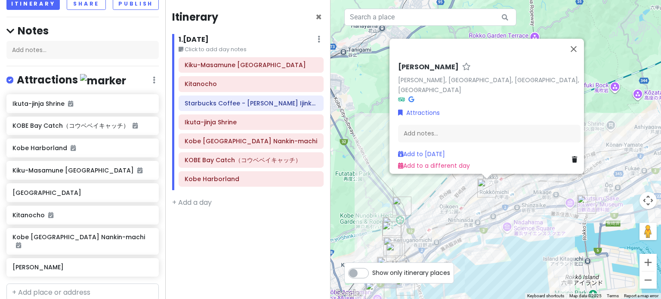
drag, startPoint x: 478, startPoint y: 222, endPoint x: 483, endPoint y: 206, distance: 17.6
click at [487, 203] on div "[PERSON_NAME] [PERSON_NAME], [PERSON_NAME], [GEOGRAPHIC_DATA], [GEOGRAPHIC_DATA…" at bounding box center [495, 149] width 330 height 299
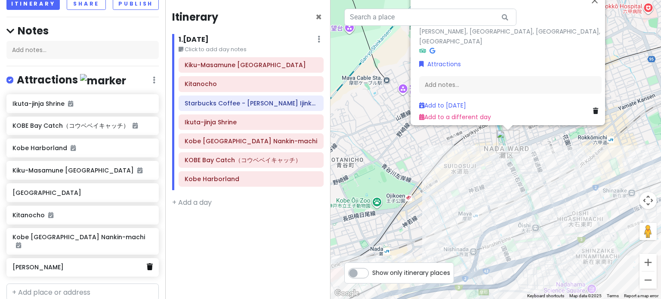
click at [147, 263] on icon at bounding box center [150, 266] width 6 height 7
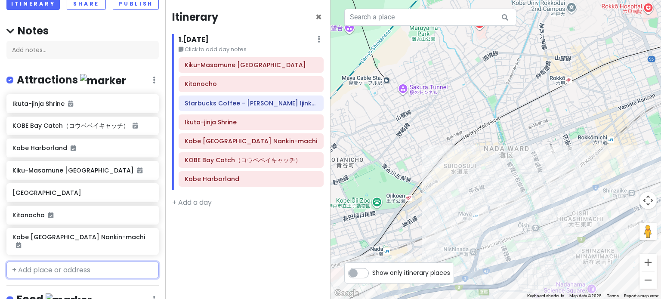
click at [44, 262] on input "text" at bounding box center [82, 270] width 152 height 17
type input "herb garden"
click at [57, 285] on span "Kobe [GEOGRAPHIC_DATA]" at bounding box center [60, 289] width 87 height 9
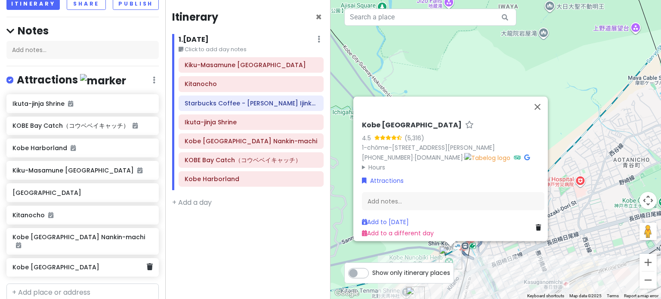
click at [89, 263] on h6 "Kobe [GEOGRAPHIC_DATA]" at bounding box center [79, 267] width 134 height 8
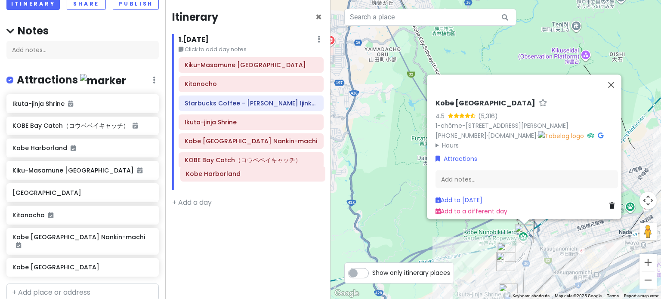
drag, startPoint x: 222, startPoint y: 182, endPoint x: 224, endPoint y: 178, distance: 4.6
click at [224, 178] on div "Kiku-Masamune [GEOGRAPHIC_DATA] [GEOGRAPHIC_DATA] Coffee - [PERSON_NAME] [GEOGR…" at bounding box center [251, 123] width 158 height 133
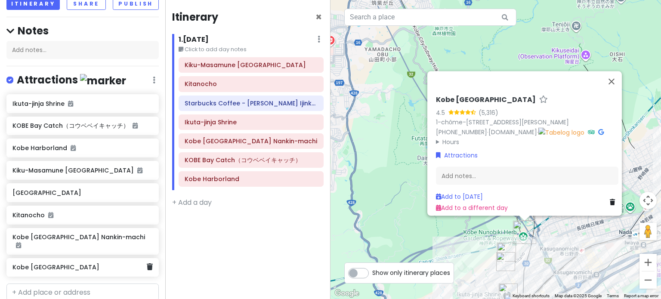
scroll to position [68, 0]
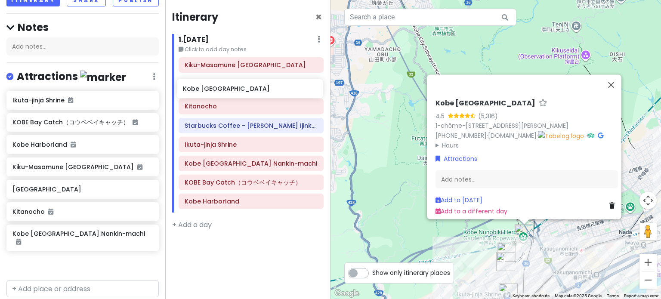
drag, startPoint x: 76, startPoint y: 259, endPoint x: 249, endPoint y: 89, distance: 242.7
click at [249, 89] on div "Kobe Trip Private Change Dates Make a Copy Delete Trip Go Pro ⚡️ Give Feedback …" at bounding box center [330, 149] width 661 height 299
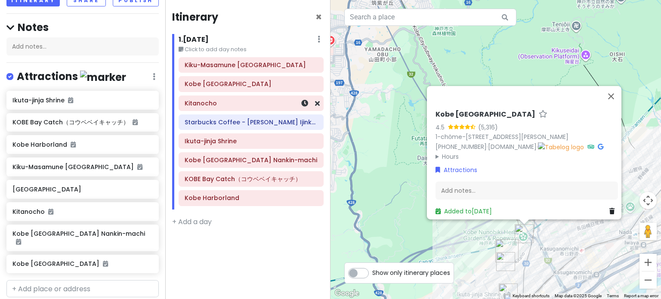
click at [219, 101] on h6 "Kitanocho" at bounding box center [251, 103] width 133 height 8
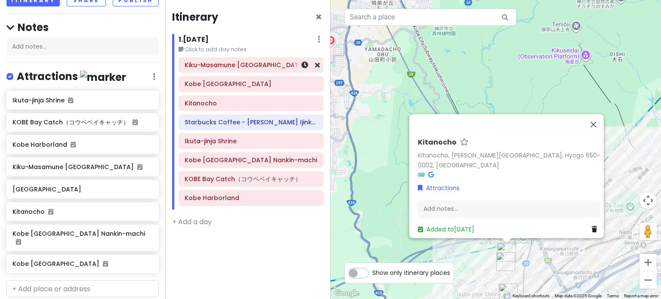
click at [234, 69] on div "Kiku-Masamune [GEOGRAPHIC_DATA]" at bounding box center [251, 65] width 133 height 12
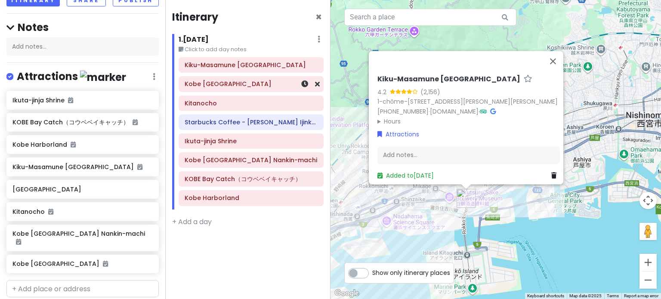
click at [270, 86] on h6 "Kobe [GEOGRAPHIC_DATA]" at bounding box center [251, 84] width 133 height 8
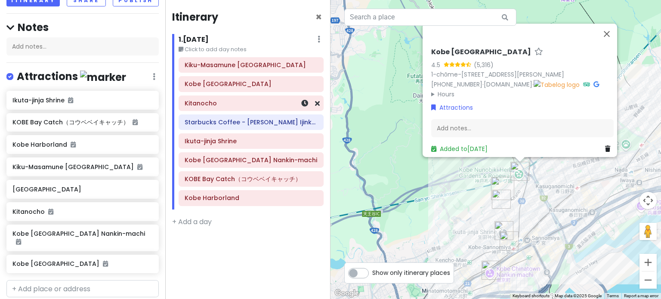
click at [243, 106] on h6 "Kitanocho" at bounding box center [251, 103] width 133 height 8
